Goal: Task Accomplishment & Management: Use online tool/utility

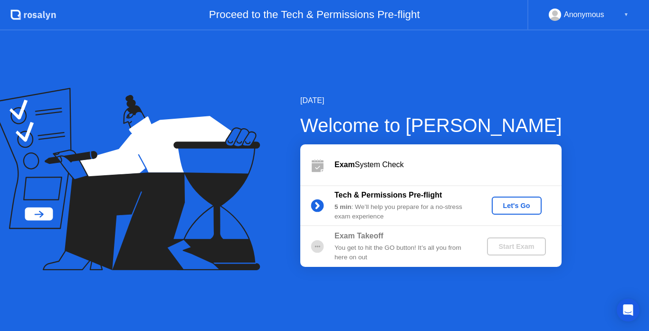
click at [525, 202] on div "Let's Go" at bounding box center [516, 206] width 42 height 8
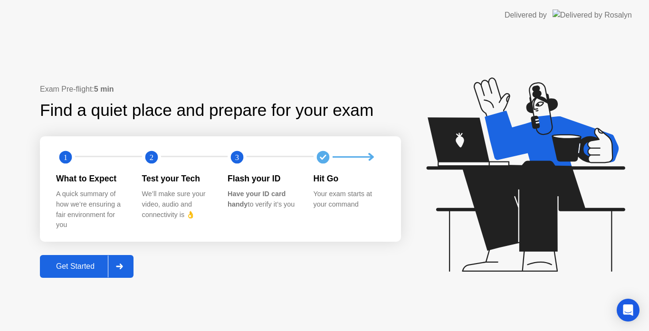
click at [88, 264] on div "Get Started" at bounding box center [75, 266] width 65 height 9
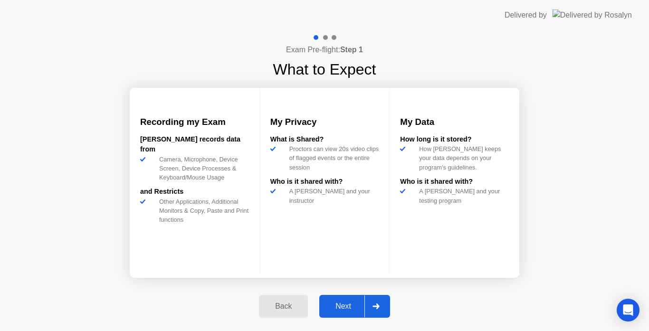
click at [348, 304] on div "Next" at bounding box center [343, 306] width 42 height 9
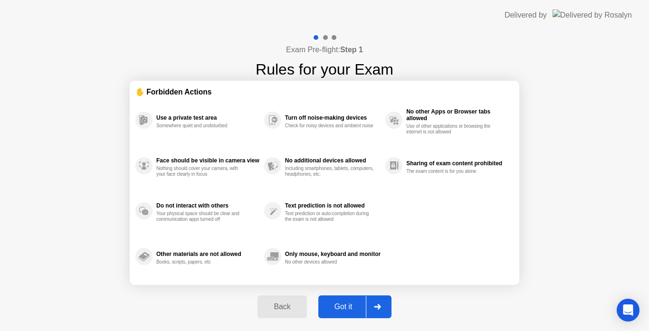
click at [343, 304] on div "Got it" at bounding box center [343, 307] width 45 height 9
select select "**********"
select select "*******"
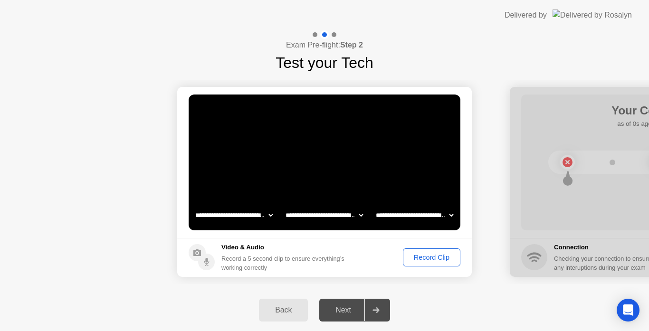
click at [436, 257] on div "Record Clip" at bounding box center [431, 258] width 51 height 8
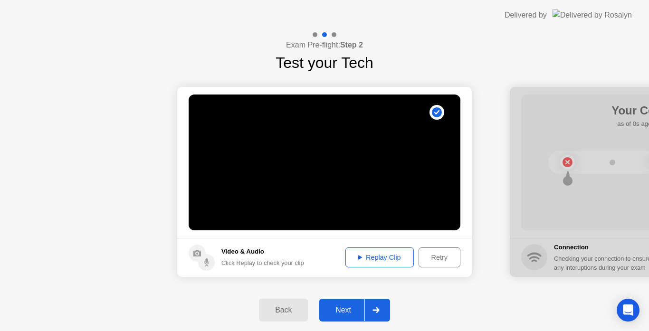
click at [360, 254] on div "Replay Clip" at bounding box center [380, 258] width 62 height 8
click at [346, 308] on div "Next" at bounding box center [343, 310] width 42 height 9
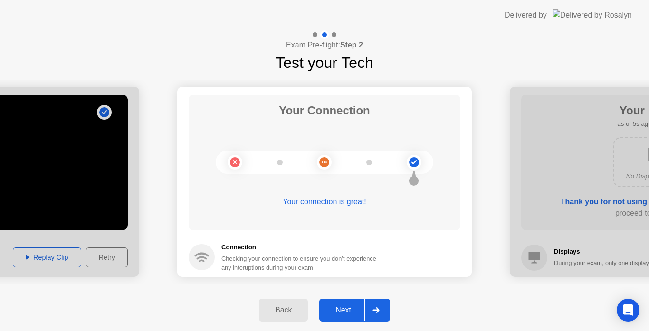
click at [348, 310] on div "Next" at bounding box center [343, 310] width 42 height 9
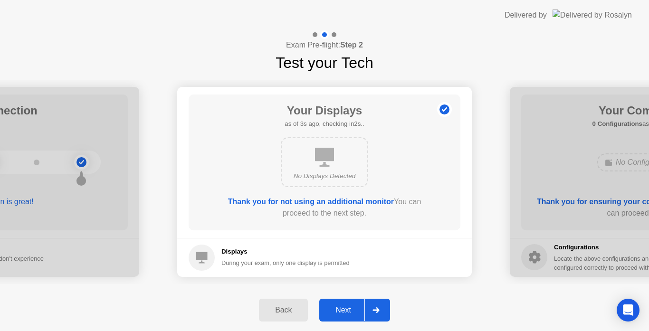
click at [340, 309] on div "Next" at bounding box center [343, 310] width 42 height 9
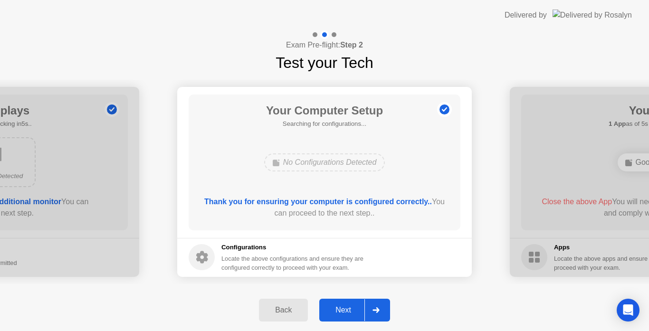
click at [348, 310] on div "Next" at bounding box center [343, 310] width 42 height 9
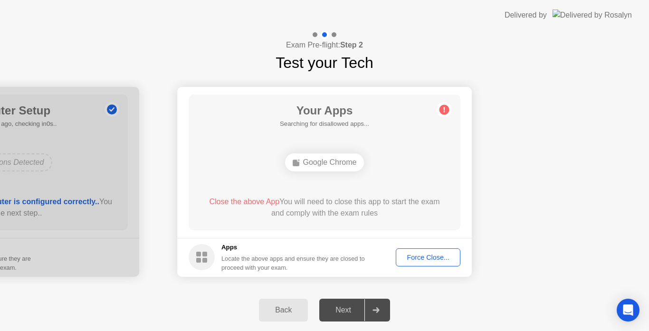
click at [427, 257] on div "Force Close..." at bounding box center [428, 258] width 58 height 8
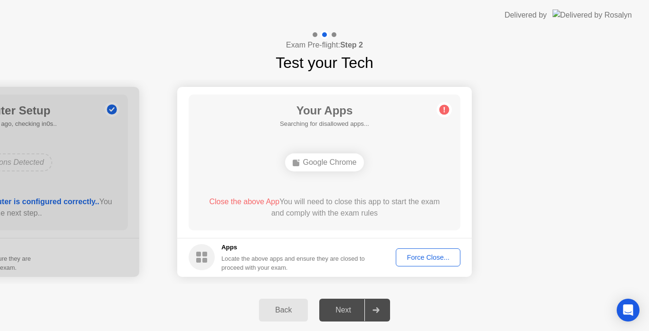
click at [330, 161] on div "Google Chrome" at bounding box center [324, 162] width 79 height 18
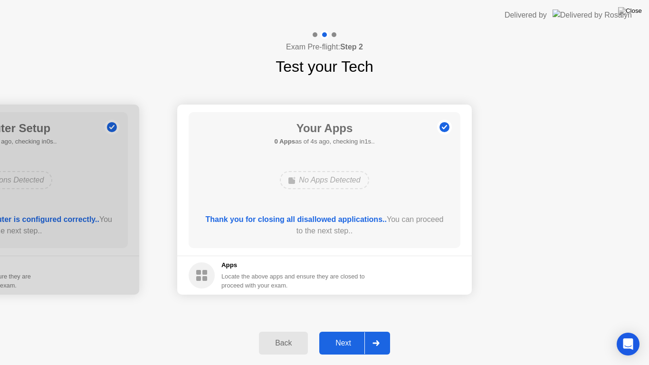
click at [341, 331] on div "Next" at bounding box center [343, 343] width 42 height 9
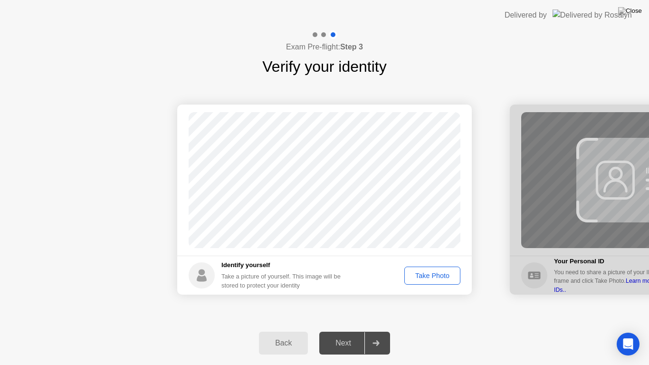
click at [426, 275] on div "Take Photo" at bounding box center [432, 276] width 49 height 8
click at [342, 331] on div "Next" at bounding box center [343, 343] width 42 height 9
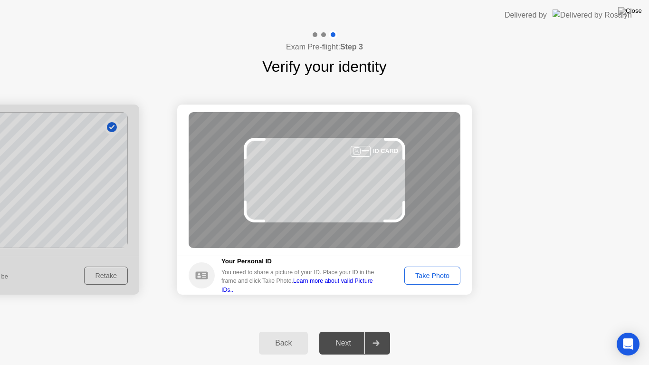
click at [429, 279] on div "Take Photo" at bounding box center [432, 276] width 49 height 8
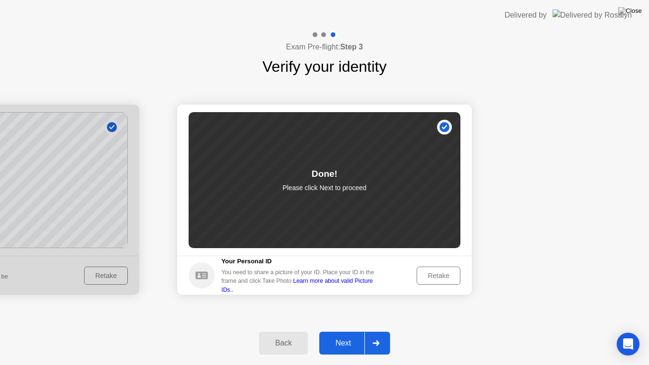
click at [344, 331] on div "Next" at bounding box center [343, 343] width 42 height 9
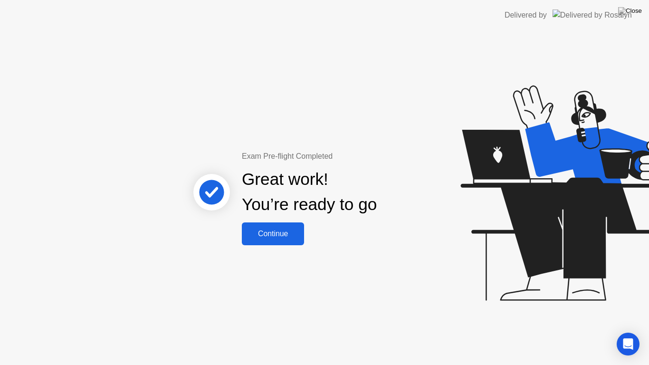
click at [281, 231] on div "Continue" at bounding box center [273, 233] width 57 height 9
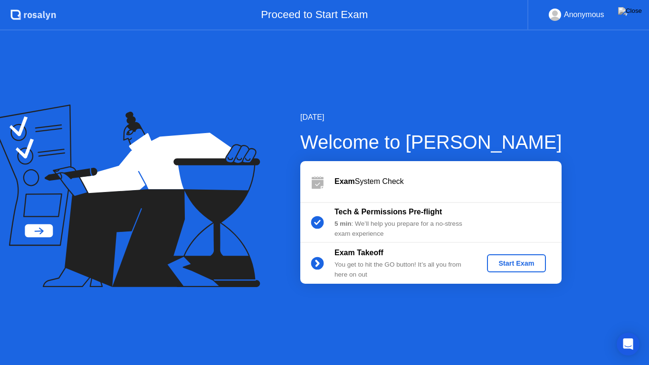
click at [519, 261] on div "Start Exam" at bounding box center [516, 263] width 51 height 8
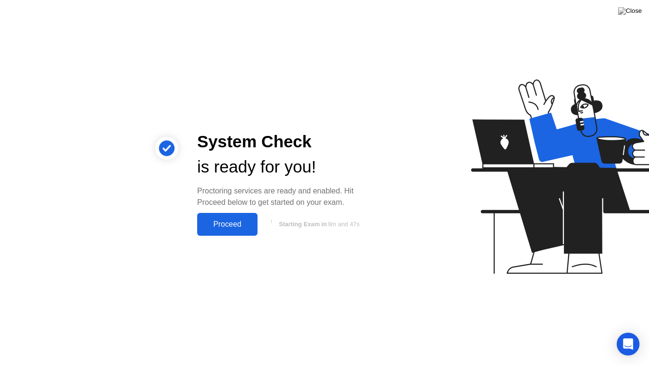
click at [222, 220] on div "Proceed" at bounding box center [227, 224] width 55 height 9
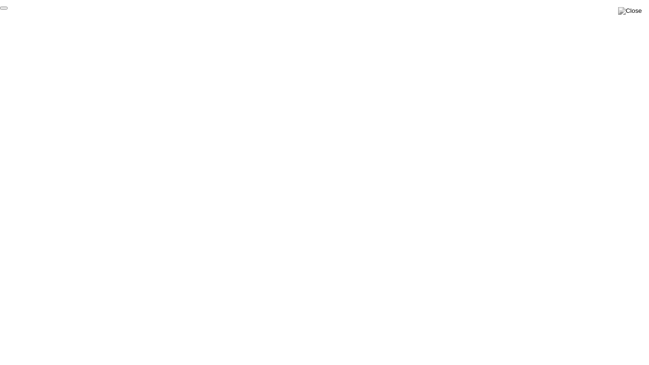
click div "End Proctoring Session"
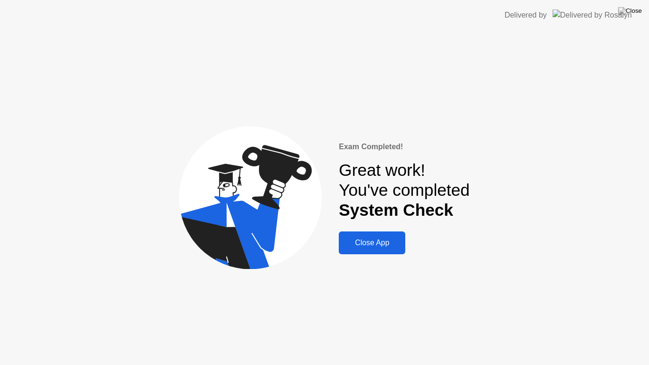
click at [371, 240] on div "Close App" at bounding box center [372, 242] width 61 height 9
